Goal: Information Seeking & Learning: Compare options

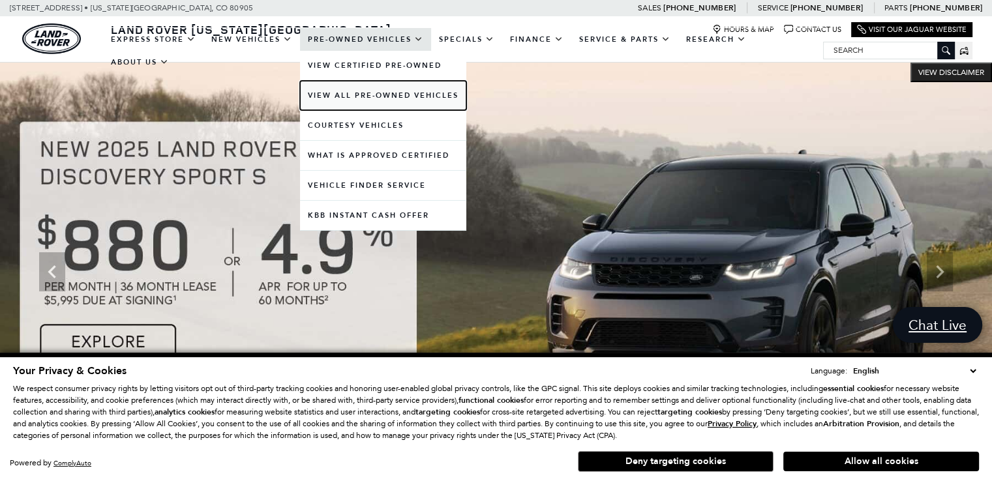
click at [389, 102] on link "View All Pre-Owned Vehicles" at bounding box center [383, 95] width 166 height 29
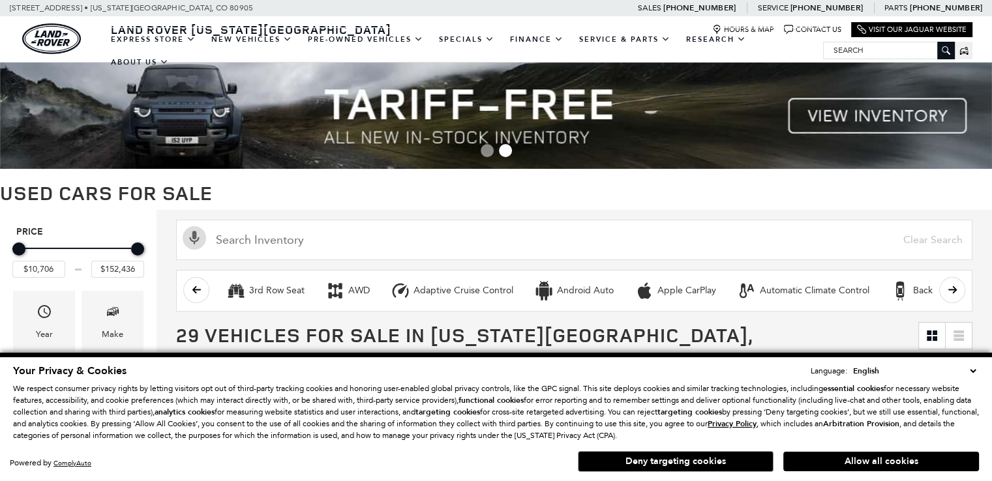
click at [848, 460] on button "Allow all cookies" at bounding box center [881, 462] width 196 height 20
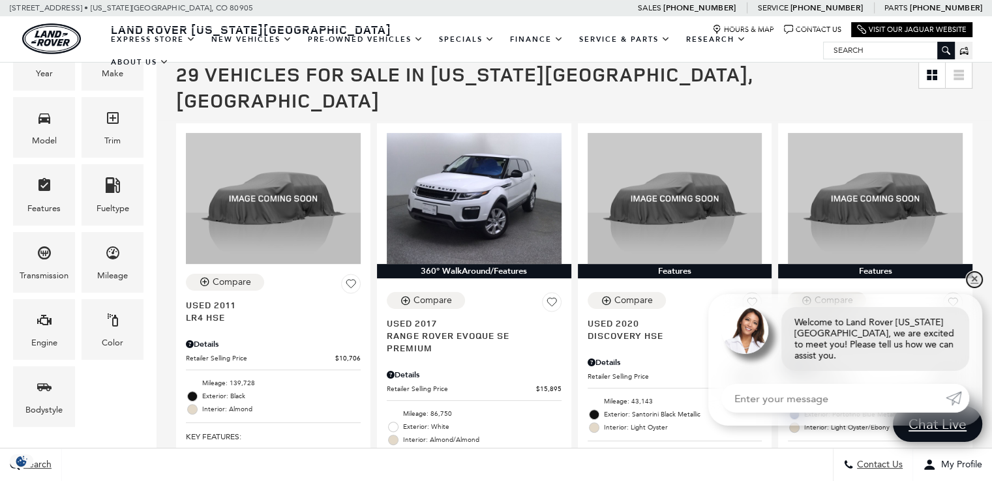
click at [976, 288] on link "✕" at bounding box center [974, 280] width 16 height 16
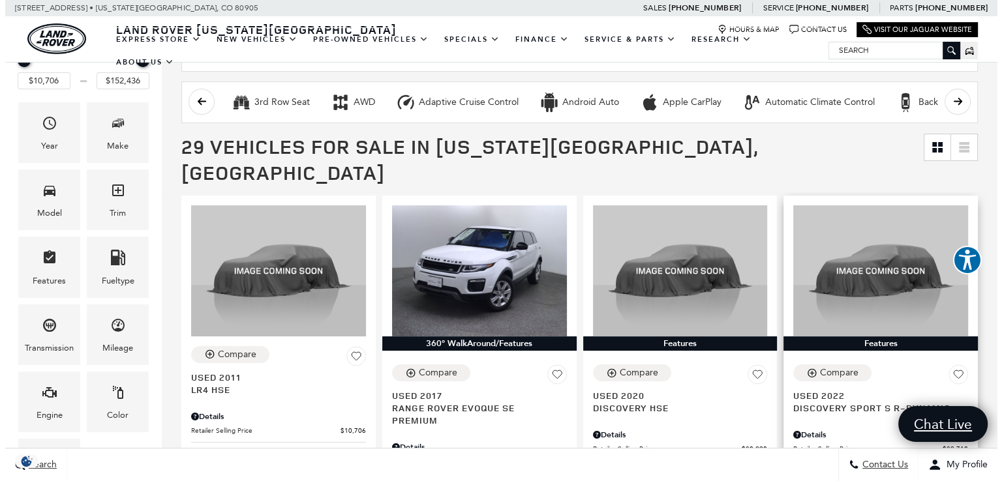
scroll to position [130, 0]
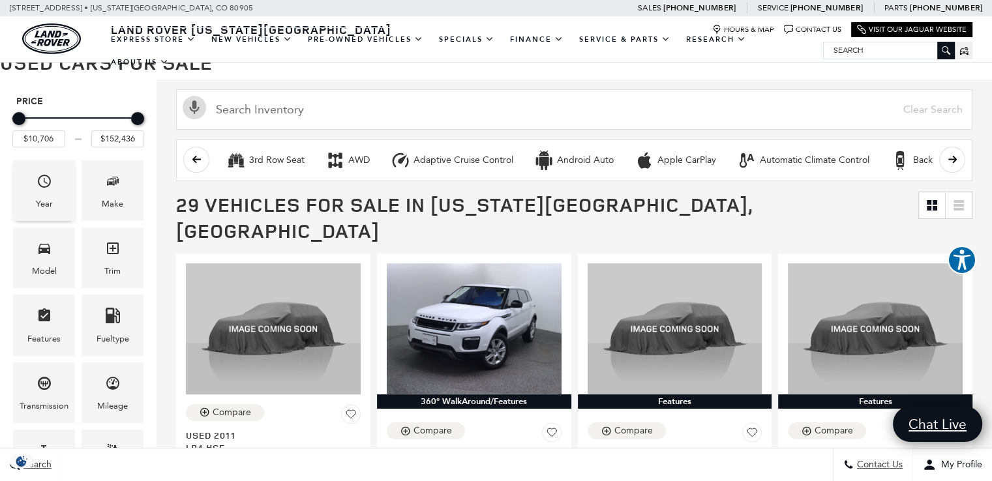
click at [33, 200] on div "Year" at bounding box center [44, 190] width 62 height 61
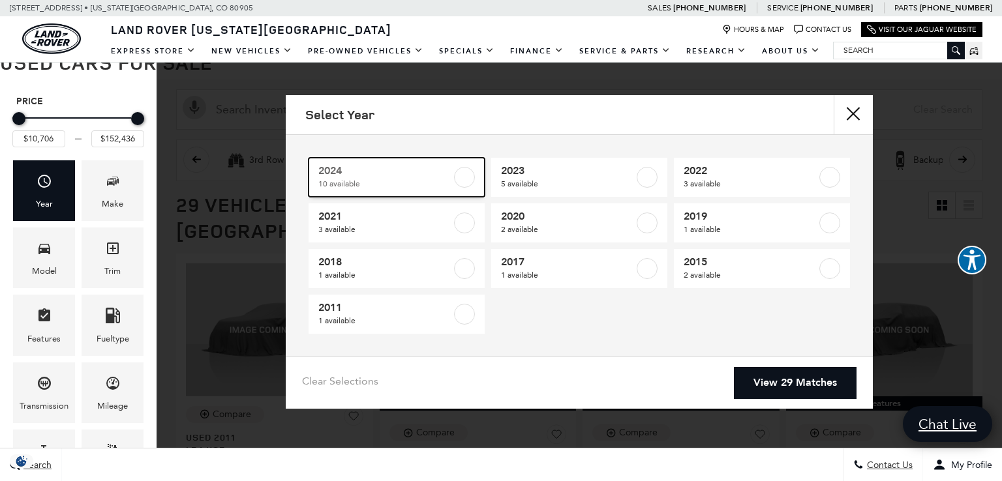
click at [394, 170] on span "2024" at bounding box center [384, 170] width 133 height 13
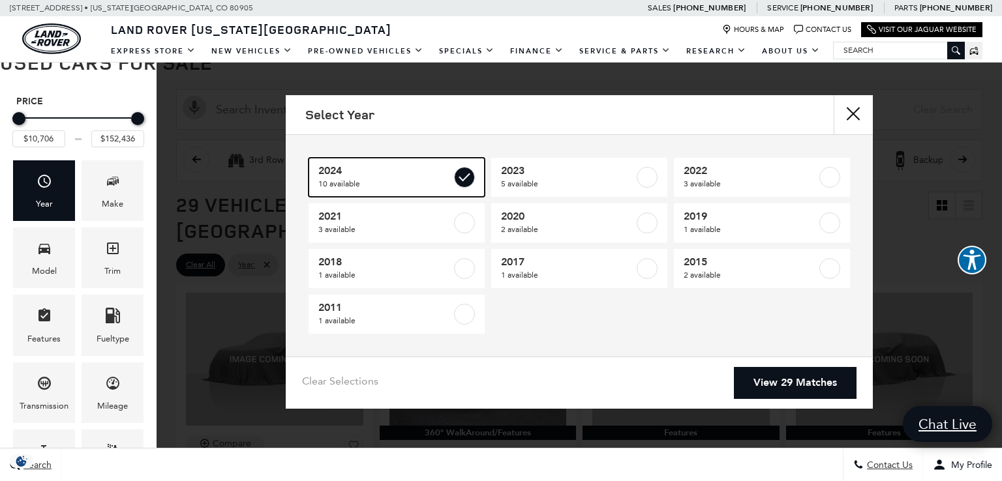
type input "$36,848"
checkbox input "true"
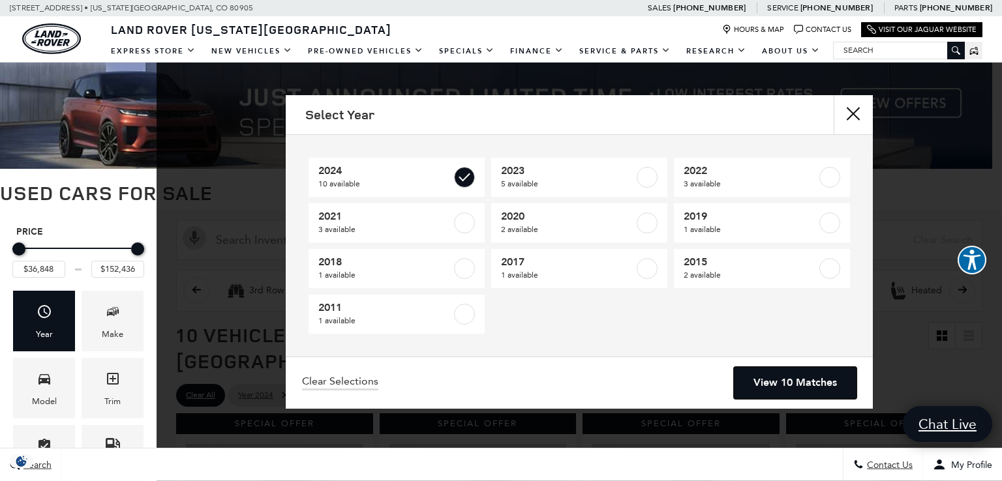
click at [760, 387] on link "View 10 Matches" at bounding box center [795, 383] width 123 height 32
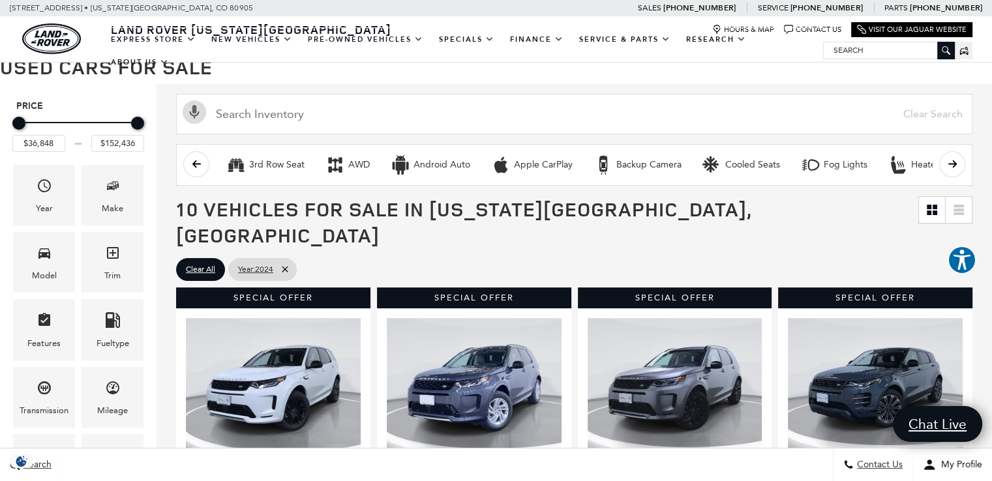
scroll to position [130, 0]
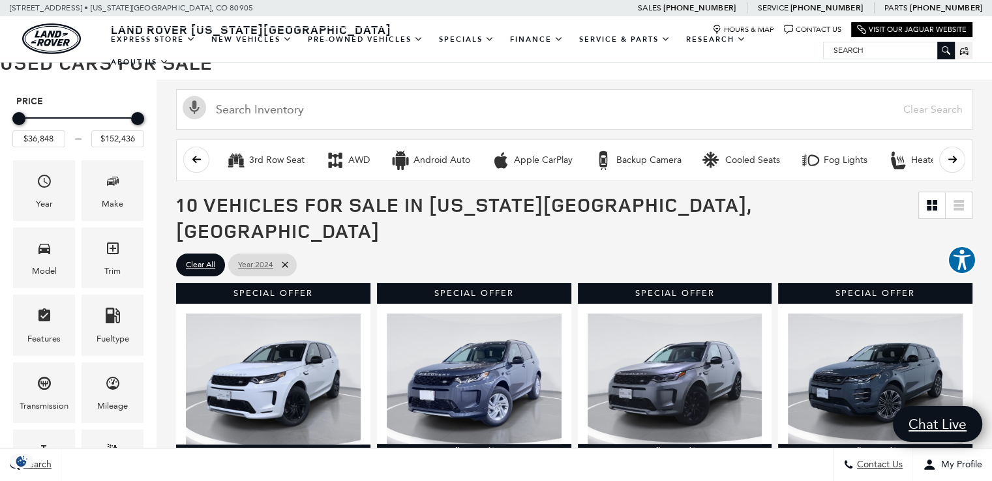
click at [290, 260] on icon at bounding box center [285, 265] width 10 height 10
type input "$10,706"
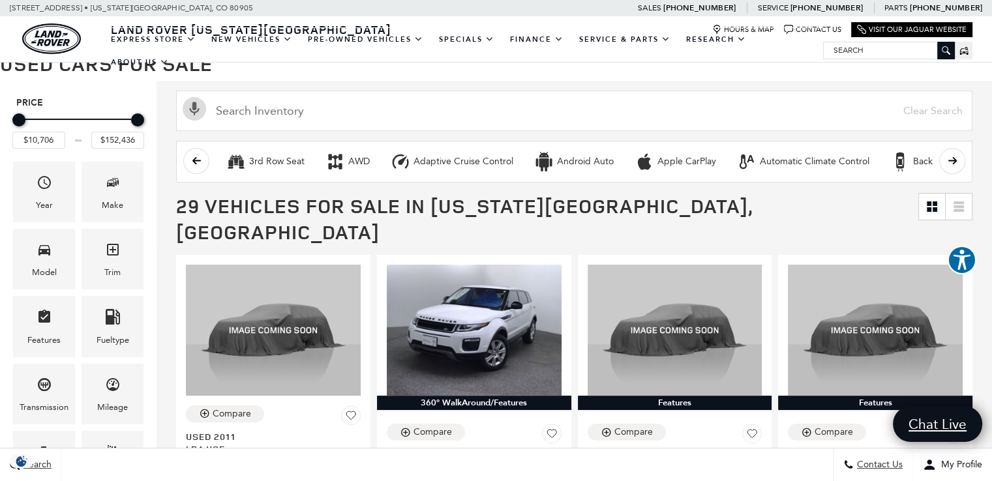
scroll to position [196, 0]
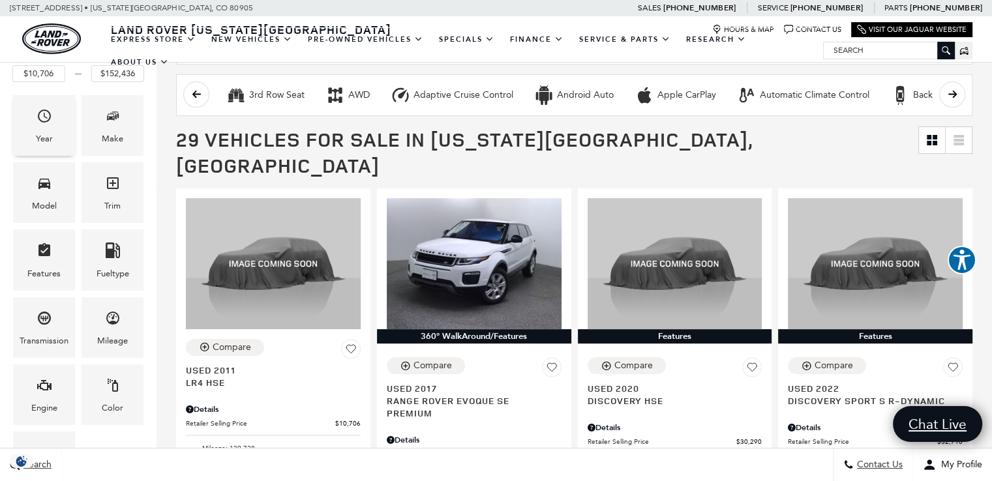
click at [52, 129] on span "Year" at bounding box center [45, 118] width 16 height 27
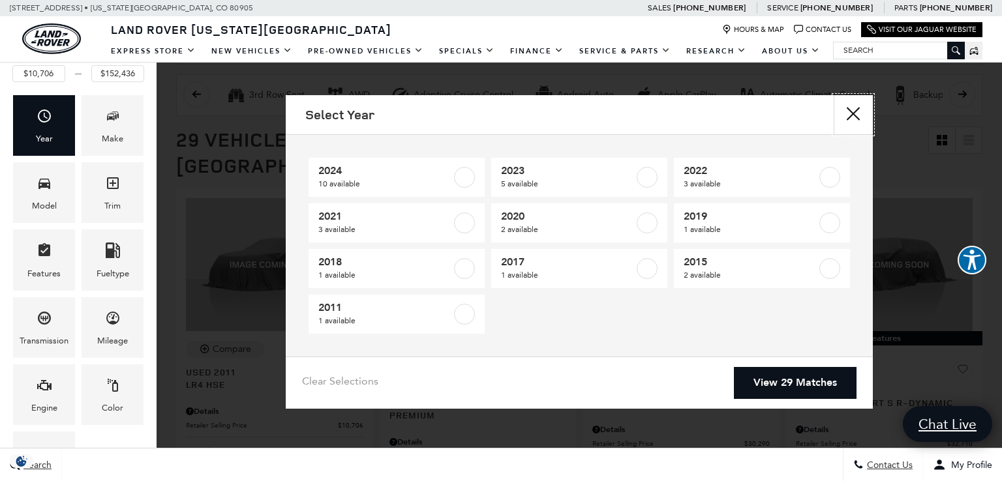
click at [862, 115] on button "Close" at bounding box center [852, 114] width 39 height 39
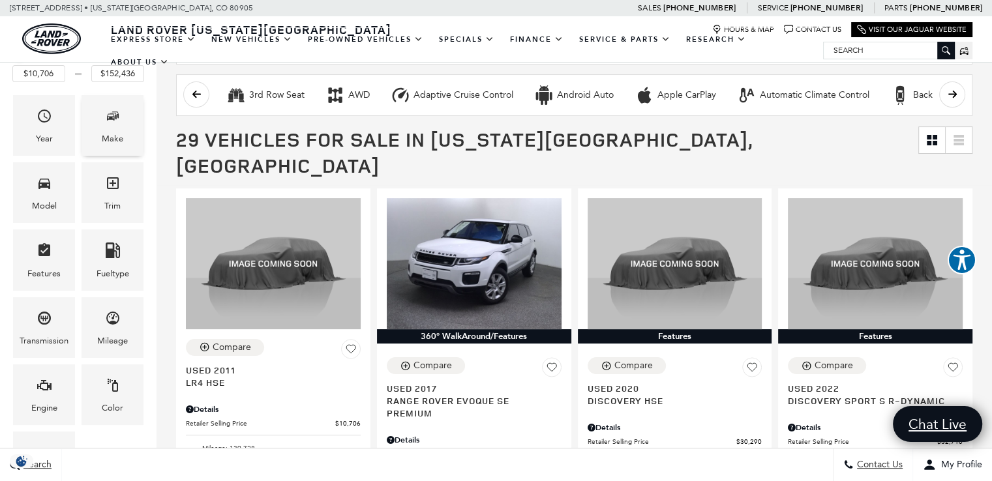
click at [98, 120] on div "Make" at bounding box center [113, 125] width 62 height 61
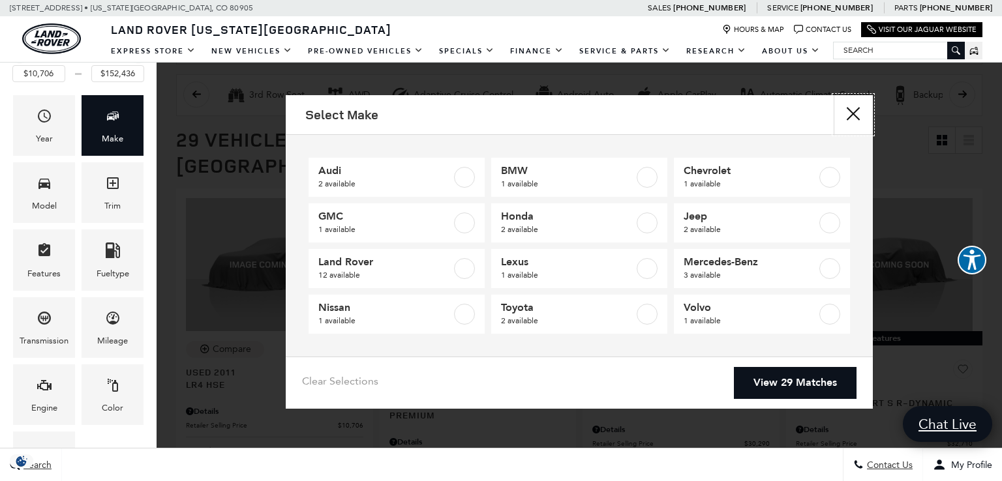
click at [854, 113] on button "Close" at bounding box center [852, 114] width 39 height 39
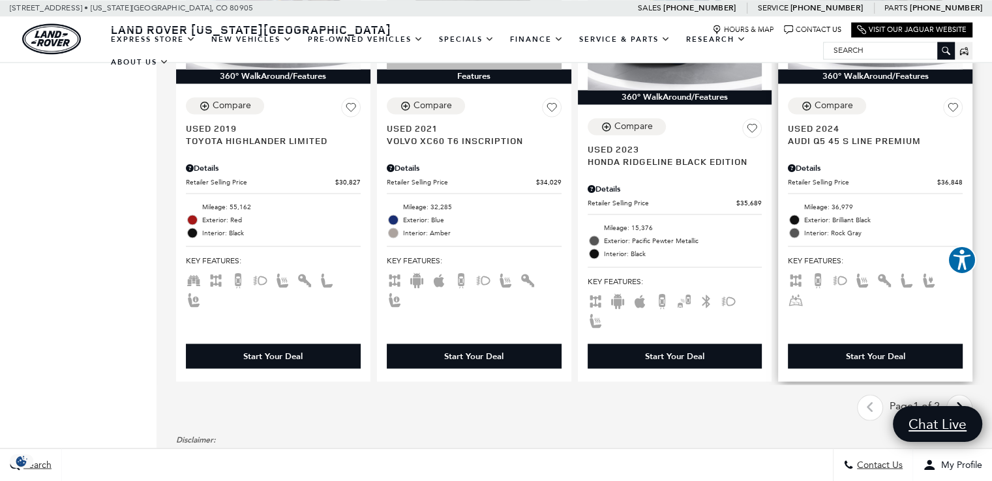
scroll to position [2152, 0]
